Goal: Consume media (video, audio): Consume media (video, audio)

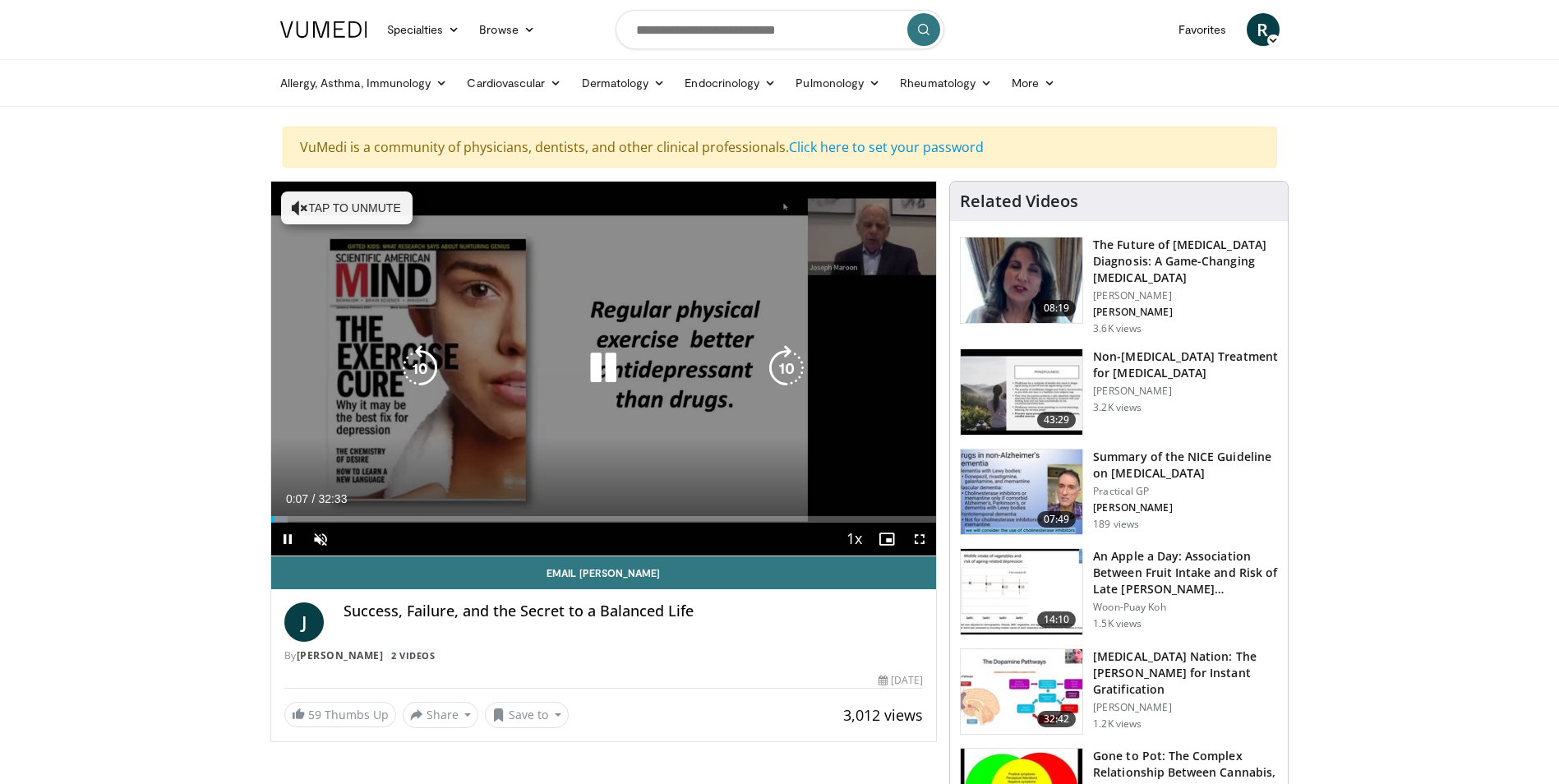
click at [304, 211] on icon "Video Player" at bounding box center [299, 208] width 17 height 17
click at [599, 365] on icon "Video Player" at bounding box center [603, 368] width 46 height 46
click at [598, 363] on icon "Video Player" at bounding box center [603, 368] width 46 height 46
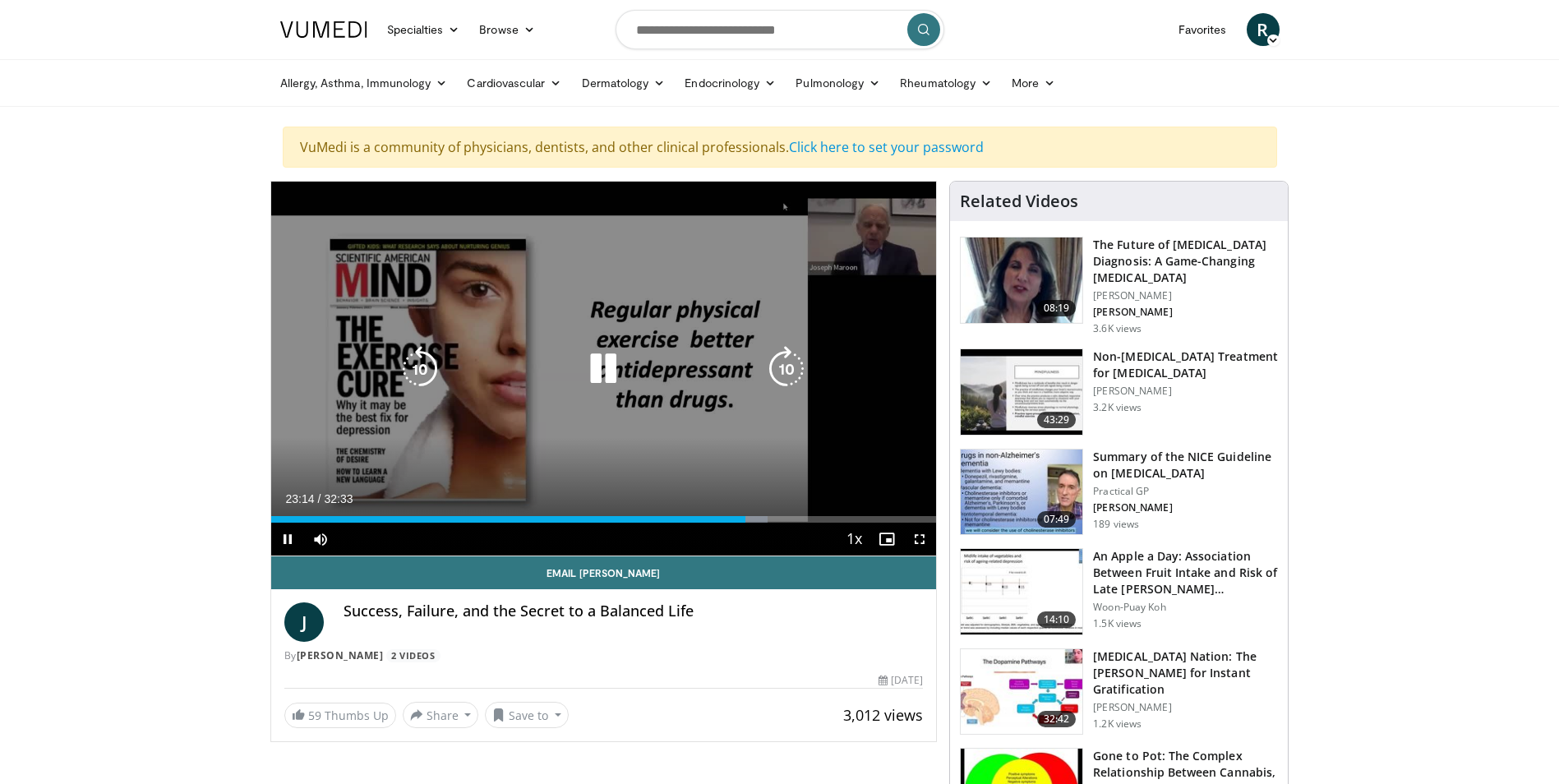
click at [597, 363] on icon "Video Player" at bounding box center [603, 369] width 46 height 46
click at [599, 369] on icon "Video Player" at bounding box center [603, 369] width 46 height 46
click at [598, 374] on icon "Video Player" at bounding box center [603, 369] width 46 height 46
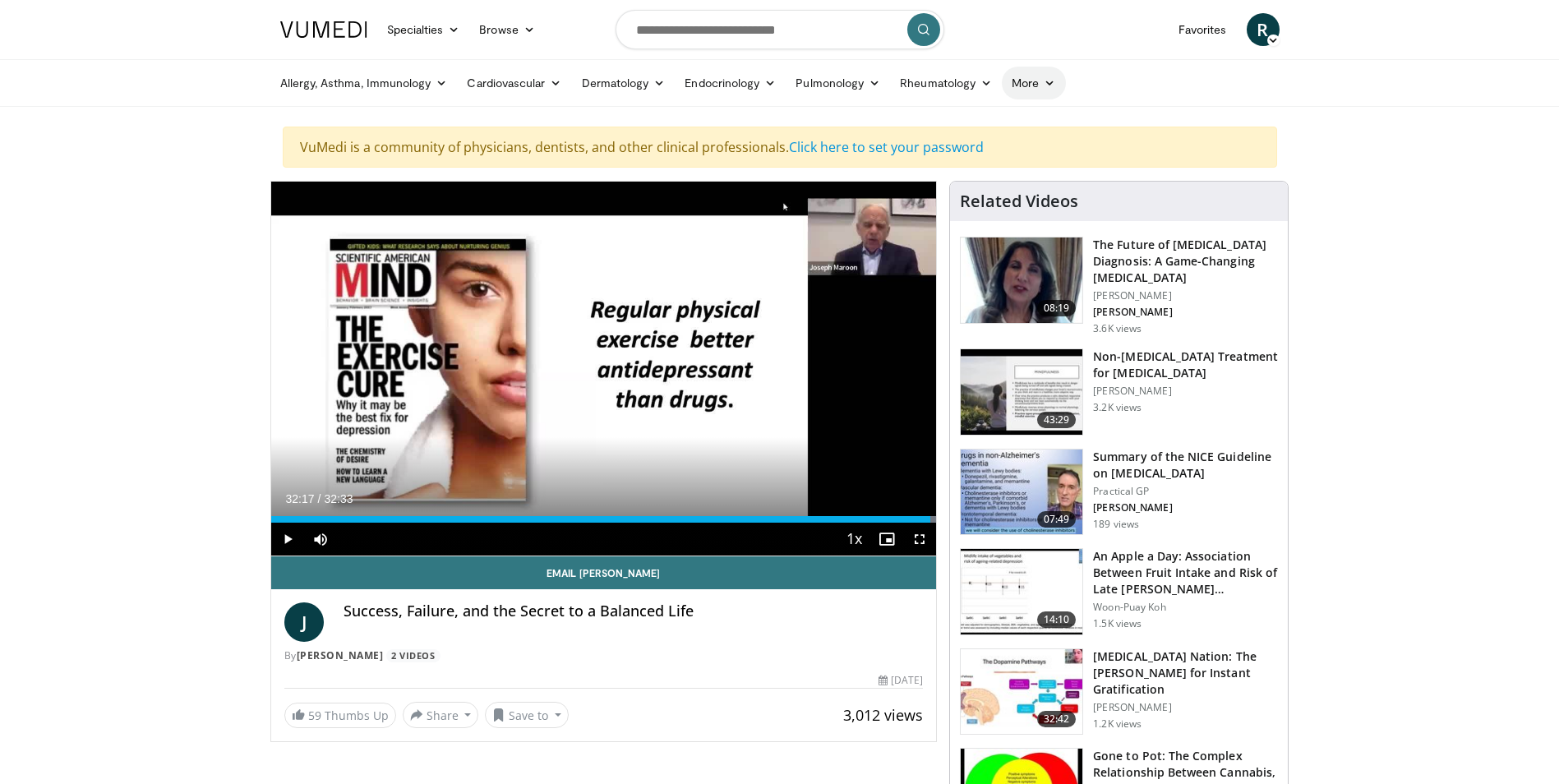
click at [1054, 77] on link "More" at bounding box center [1033, 83] width 63 height 33
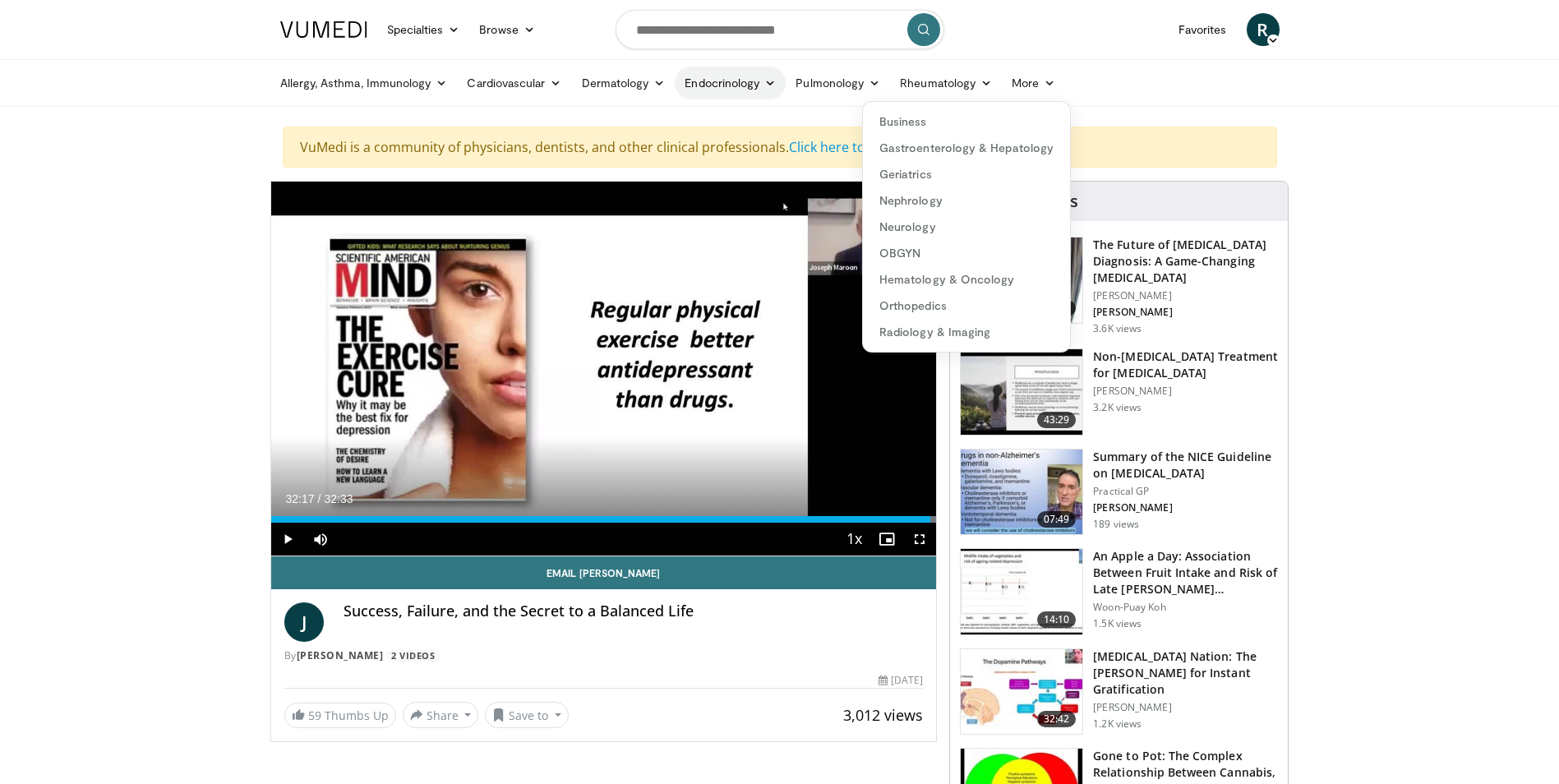
click at [778, 79] on link "Endocrinology" at bounding box center [731, 83] width 111 height 33
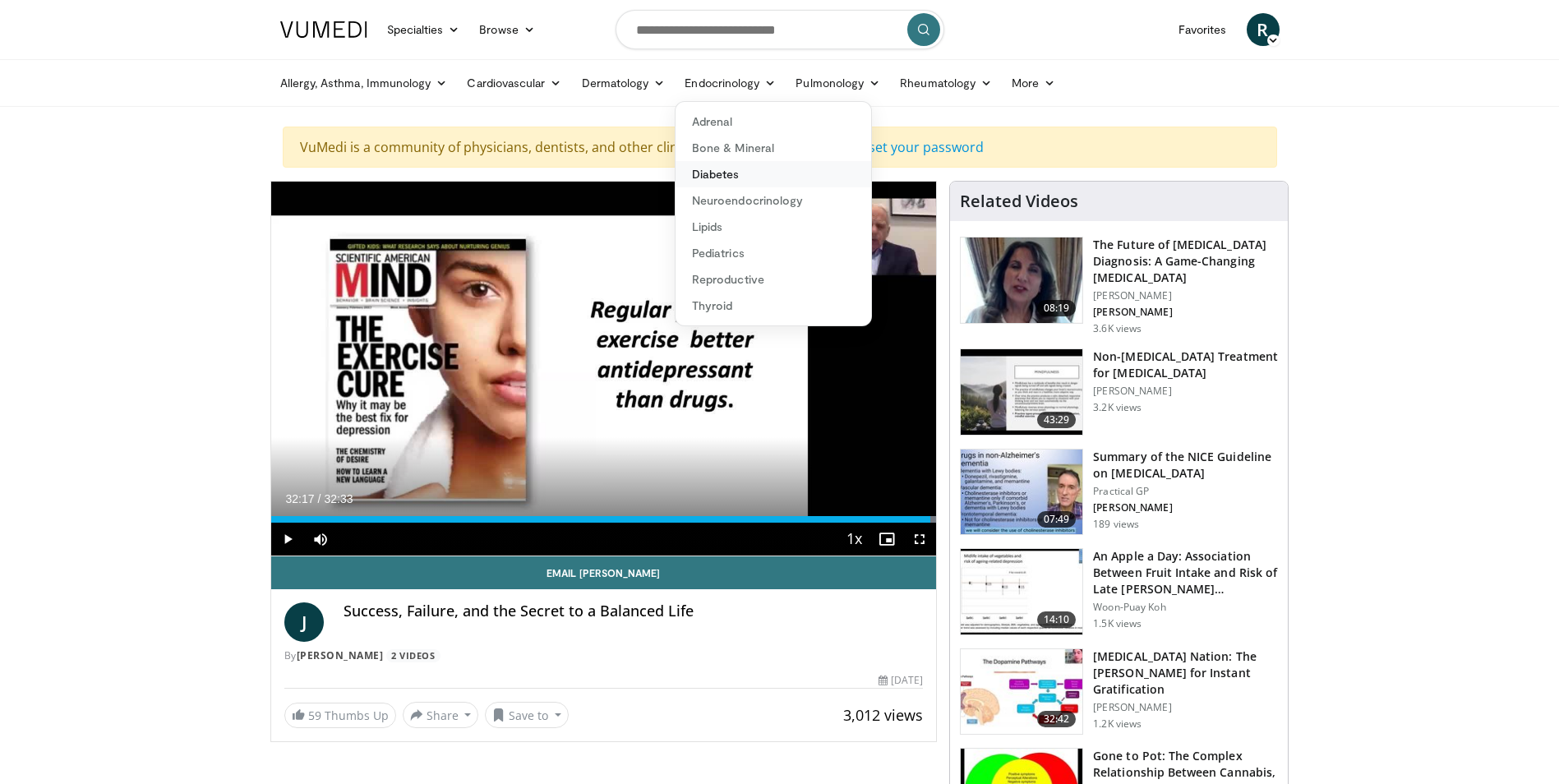
click at [726, 179] on link "Diabetes" at bounding box center [773, 174] width 195 height 26
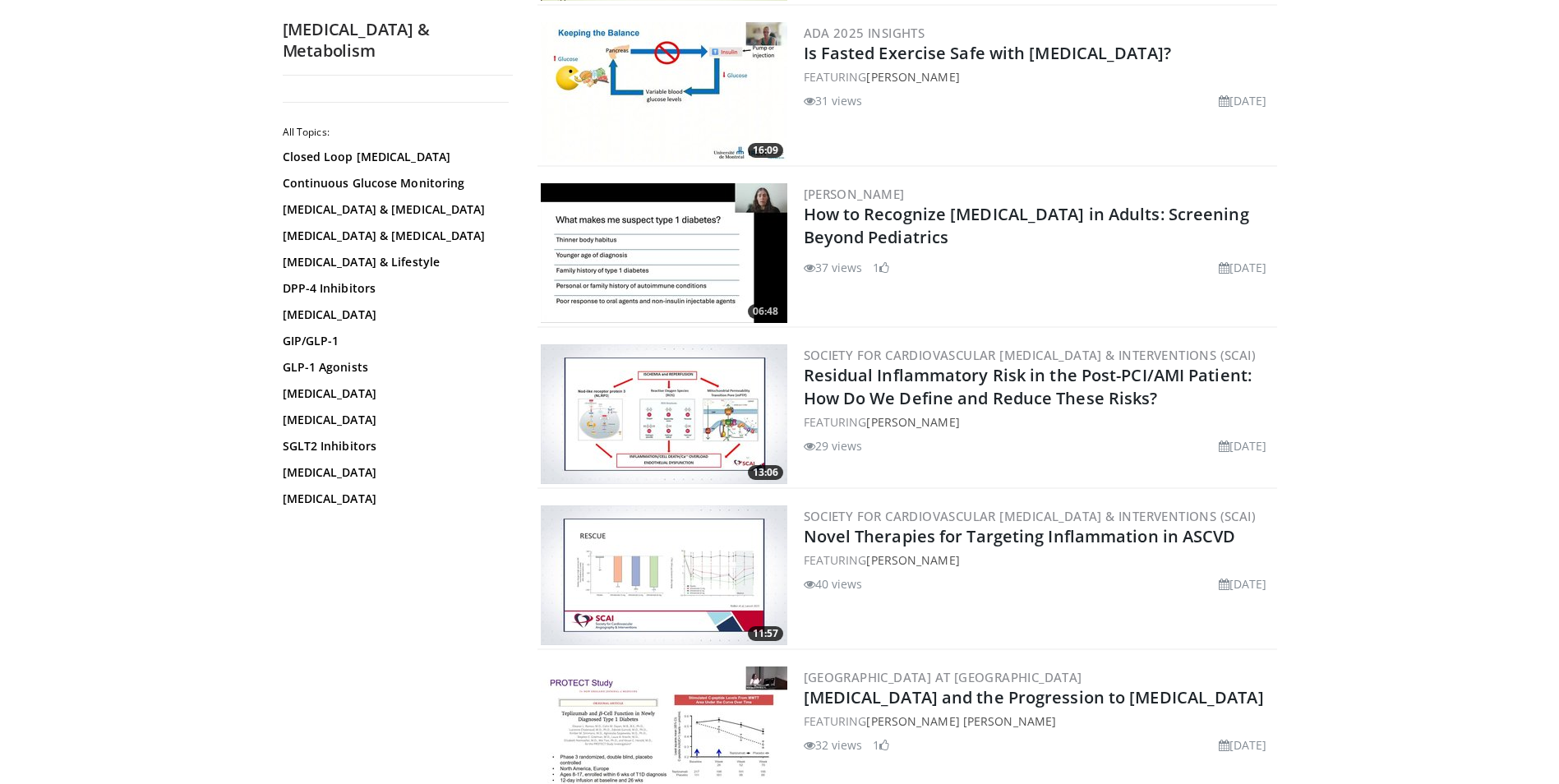
scroll to position [3122, 0]
